Goal: Navigation & Orientation: Find specific page/section

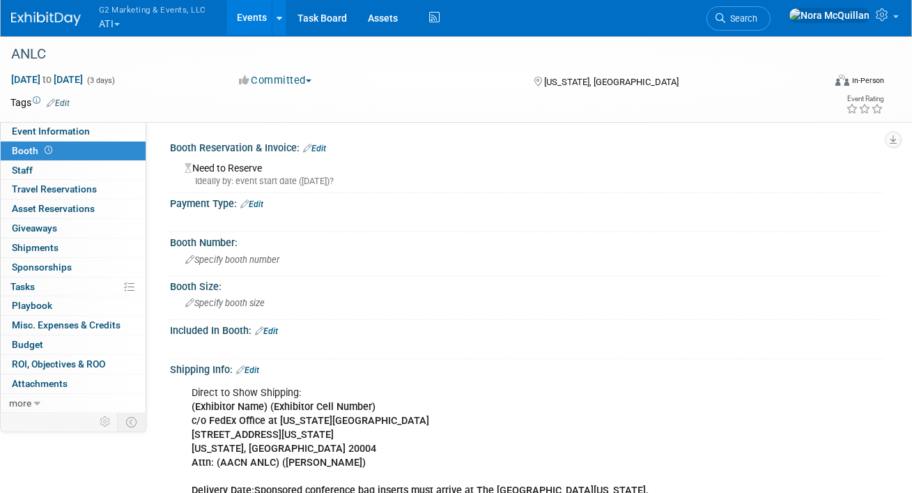
click at [113, 15] on span "G2 Marketing & Events, LLC" at bounding box center [152, 9] width 107 height 15
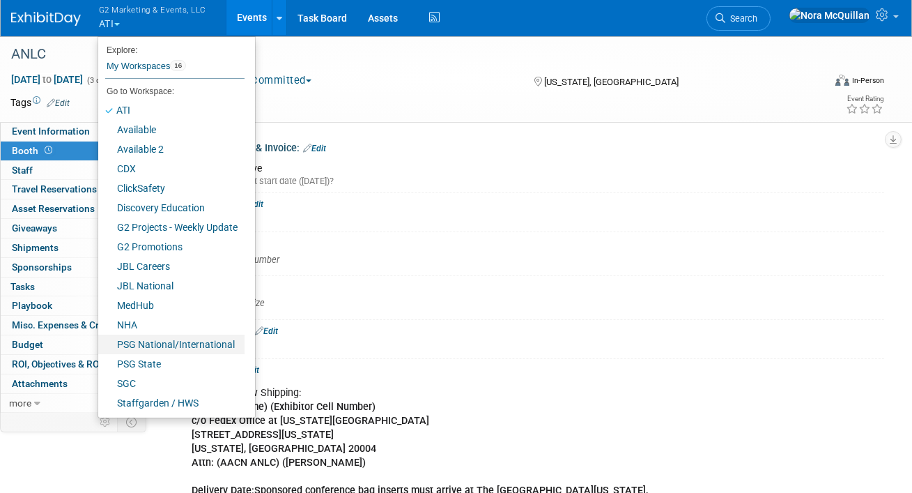
click at [138, 345] on link "PSG National/International" at bounding box center [171, 345] width 146 height 20
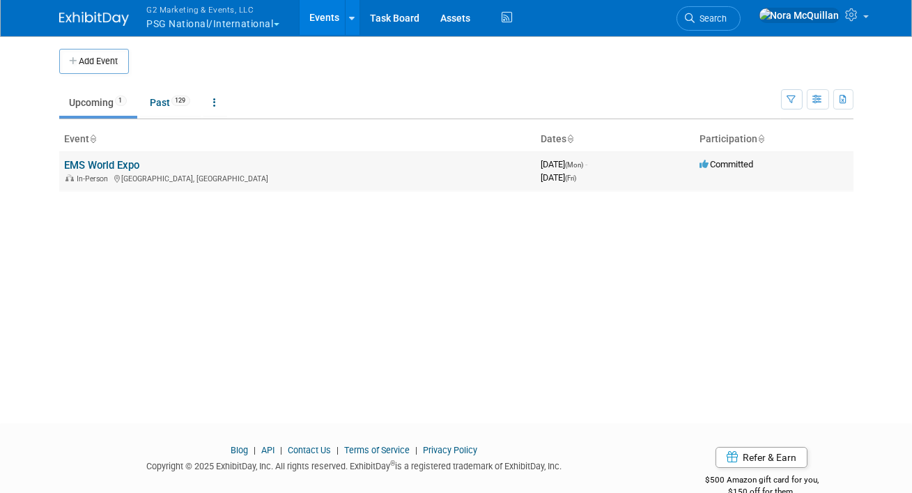
click at [121, 162] on link "EMS World Expo" at bounding box center [102, 165] width 75 height 13
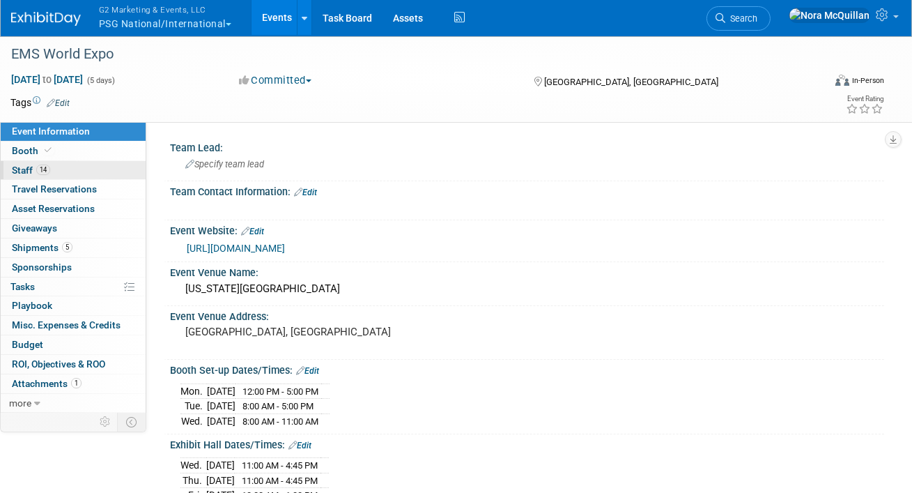
click at [91, 167] on link "14 Staff 14" at bounding box center [73, 170] width 145 height 19
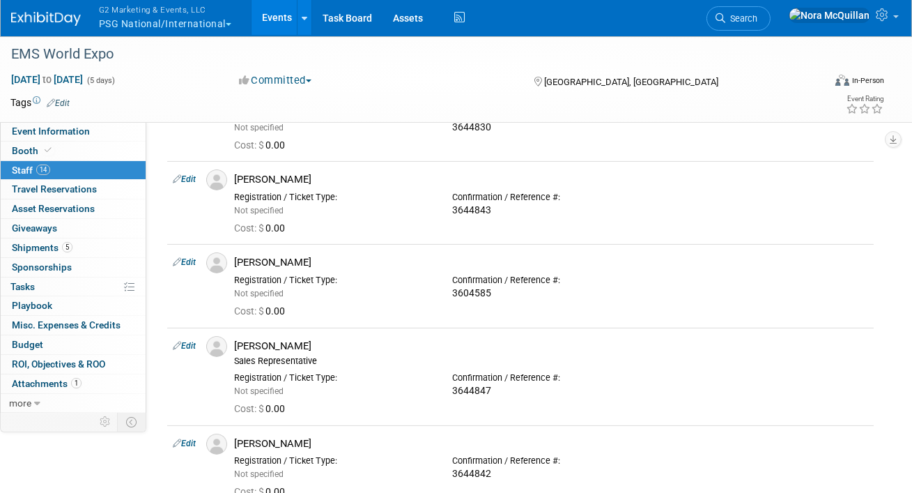
scroll to position [628, 0]
click at [162, 17] on button "G2 Marketing & Events, LLC PSG National/International" at bounding box center [173, 18] width 151 height 36
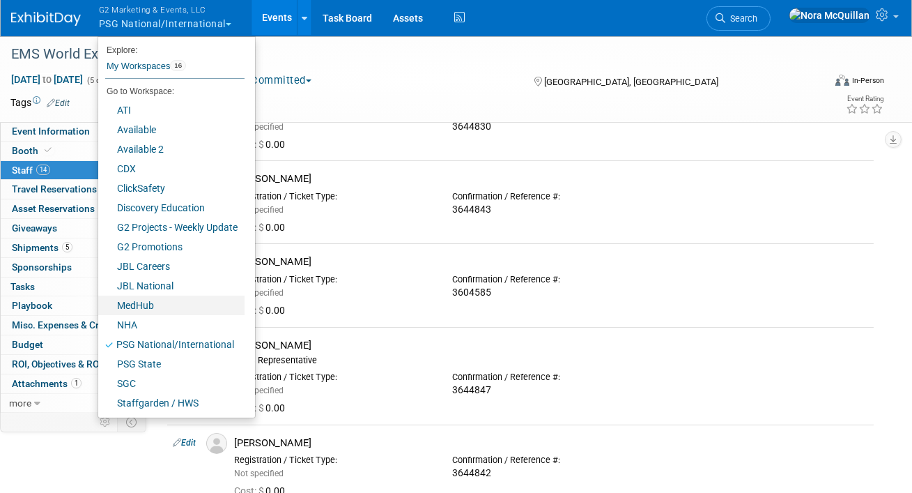
click at [136, 305] on link "MedHub" at bounding box center [171, 306] width 146 height 20
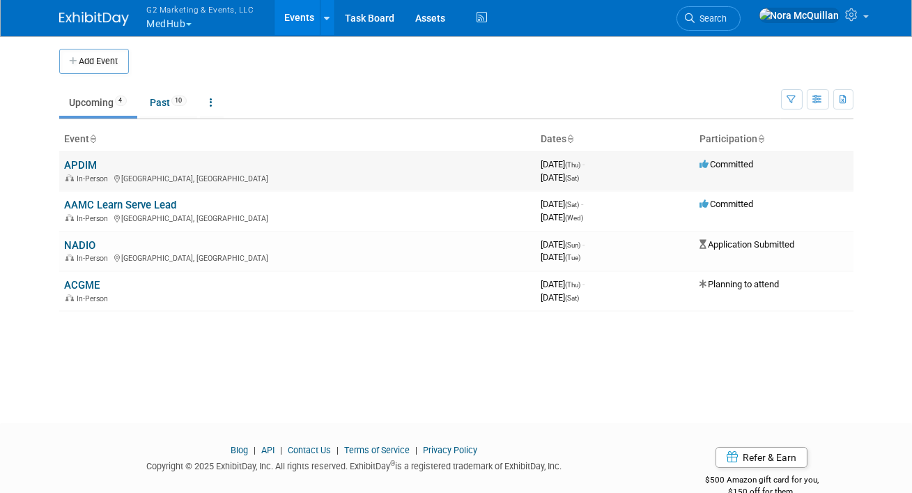
click at [82, 165] on link "APDIM" at bounding box center [81, 165] width 33 height 13
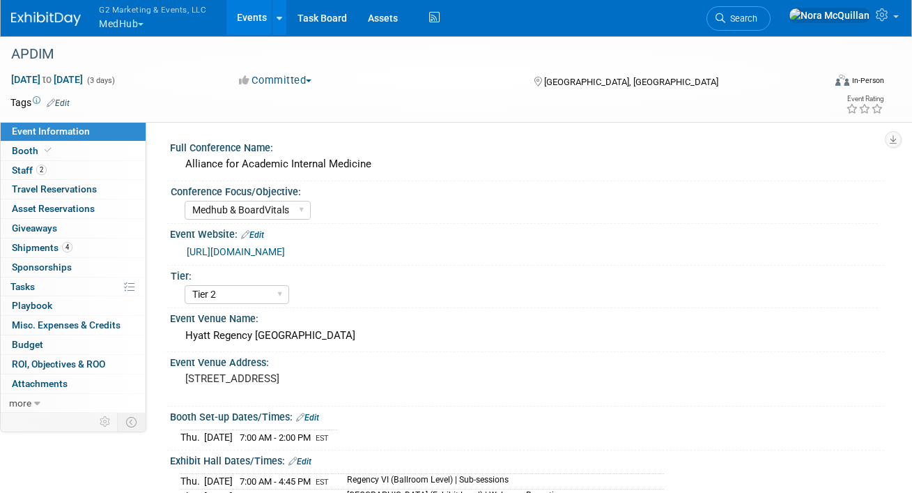
select select "Medhub & BoardVitals"
select select "Tier 2"
click at [31, 245] on span "Shipments 4" at bounding box center [42, 247] width 61 height 11
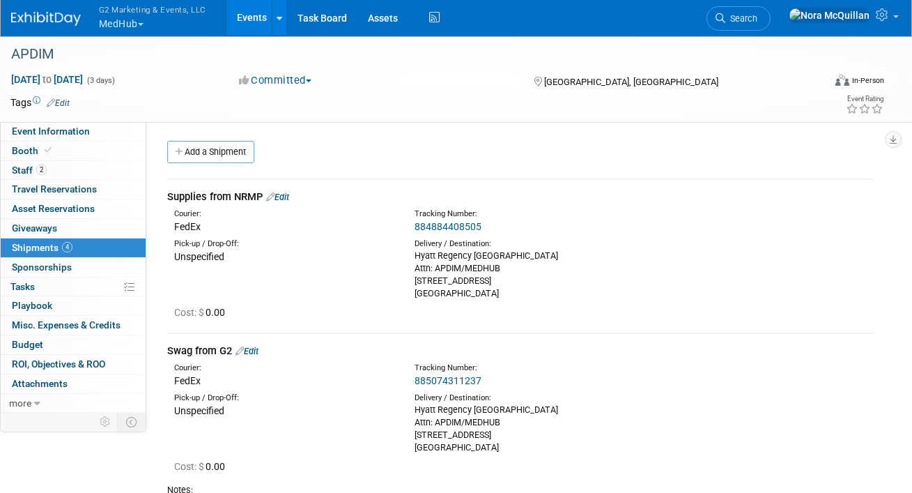
click at [443, 227] on link "884884408505" at bounding box center [448, 226] width 67 height 11
